Goal: Information Seeking & Learning: Learn about a topic

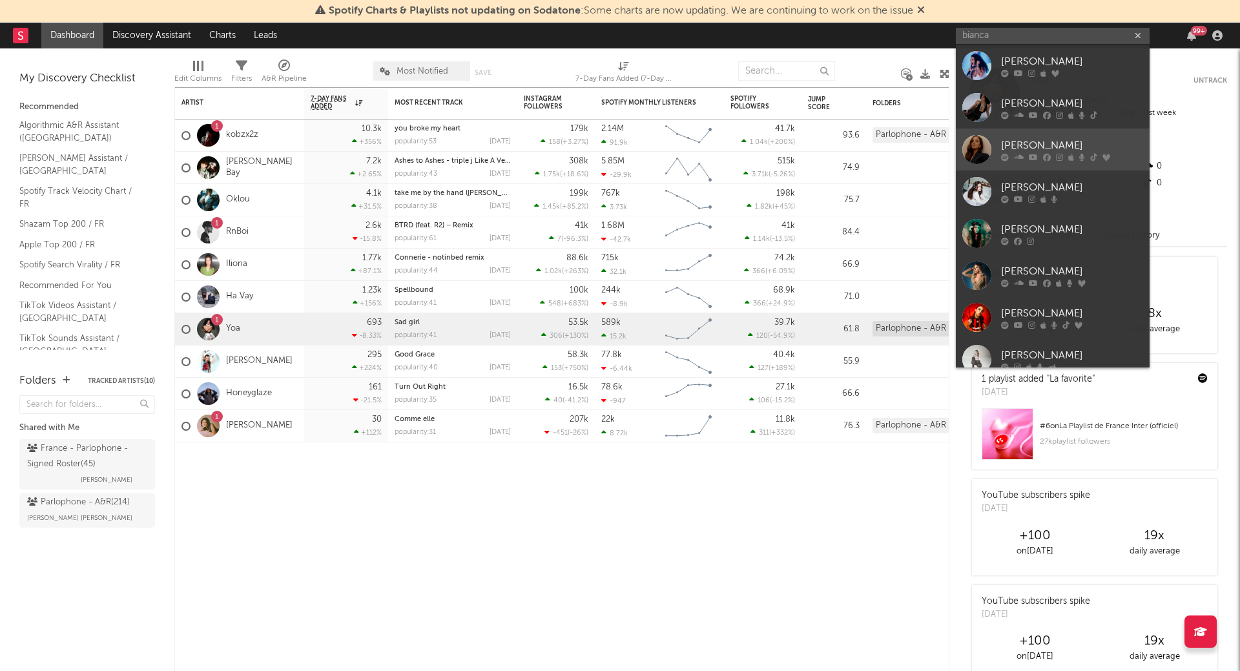
type input "bianca"
click at [973, 150] on div at bounding box center [976, 149] width 29 height 29
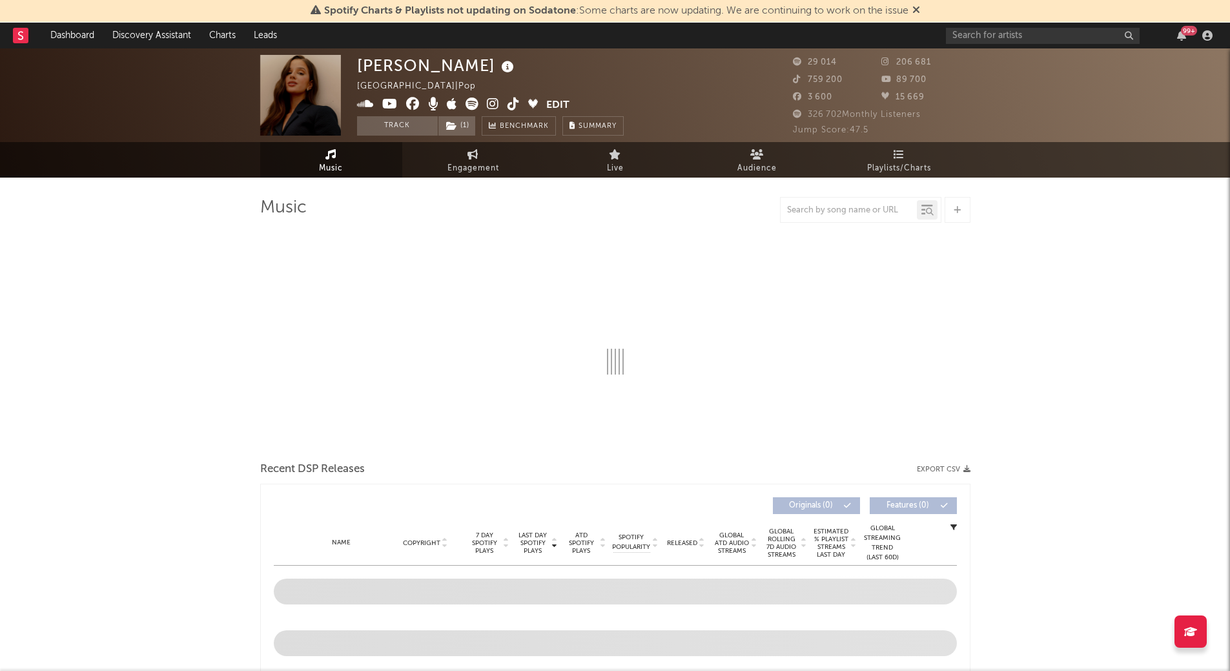
select select "6m"
